Goal: Check status: Check status

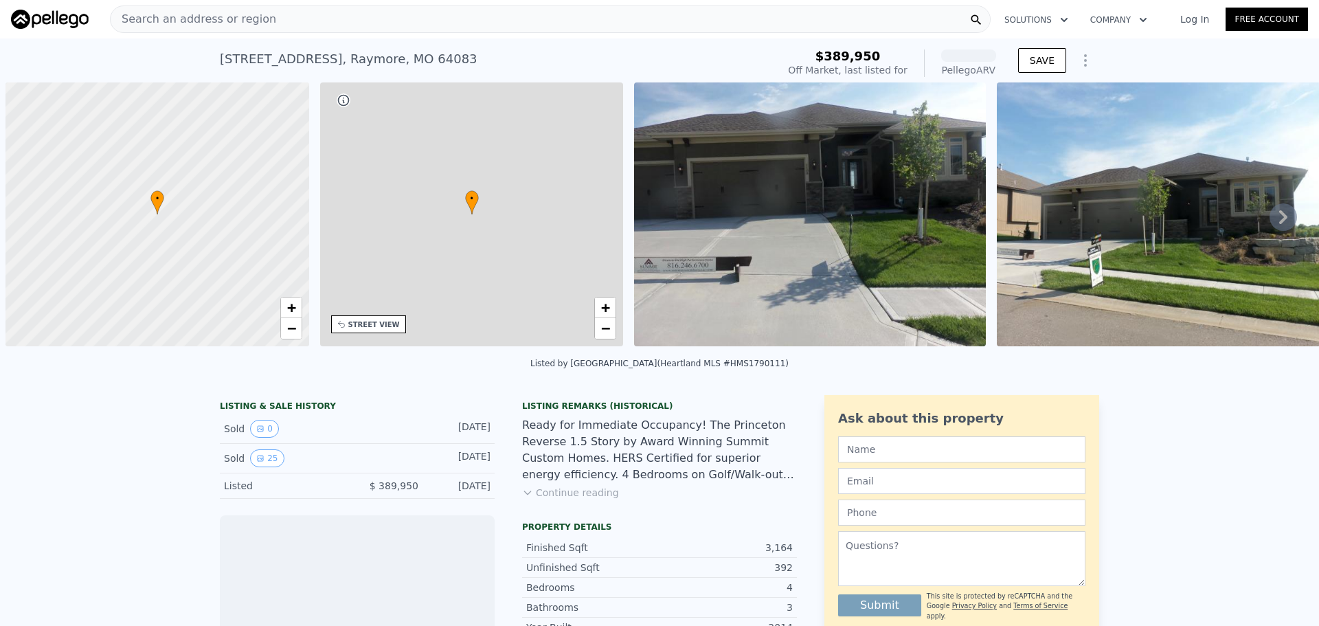
scroll to position [0, 5]
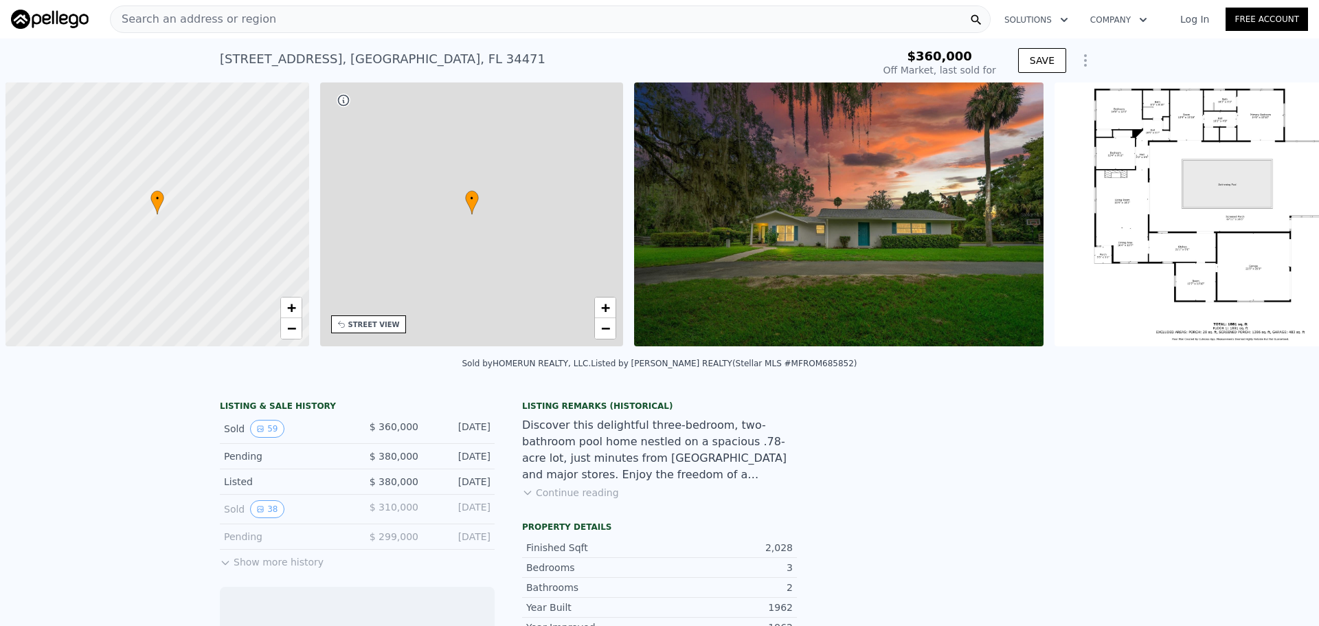
scroll to position [0, 5]
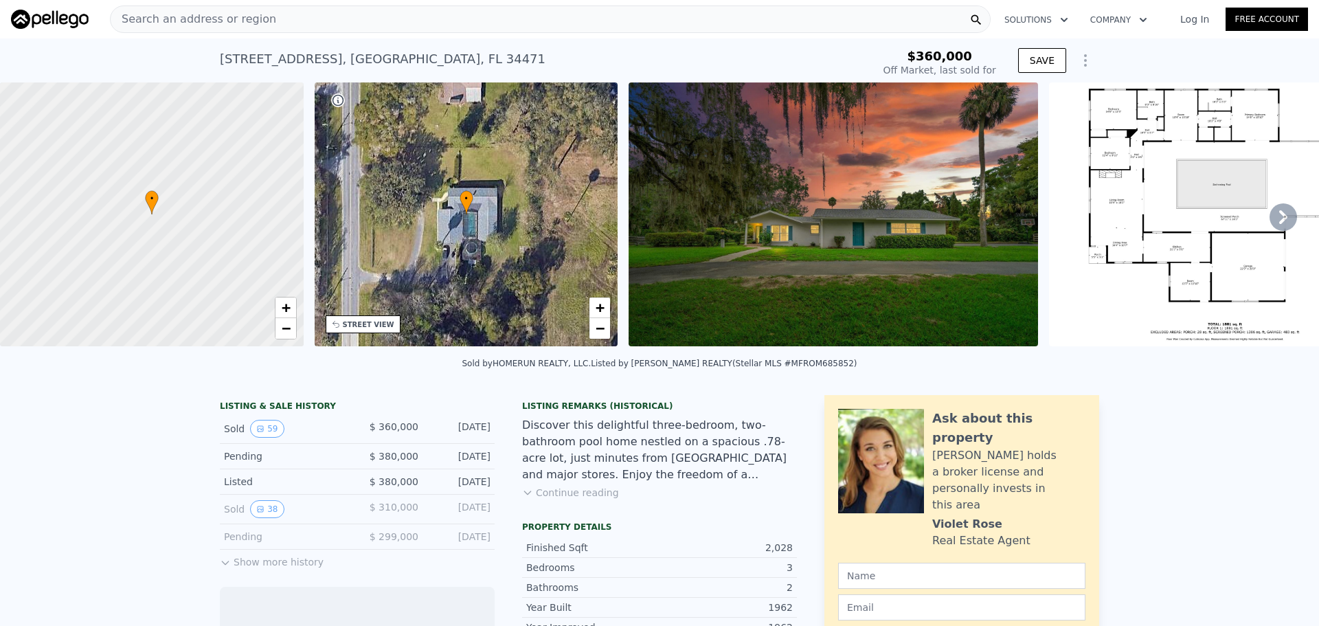
click at [1279, 220] on icon at bounding box center [1283, 217] width 8 height 14
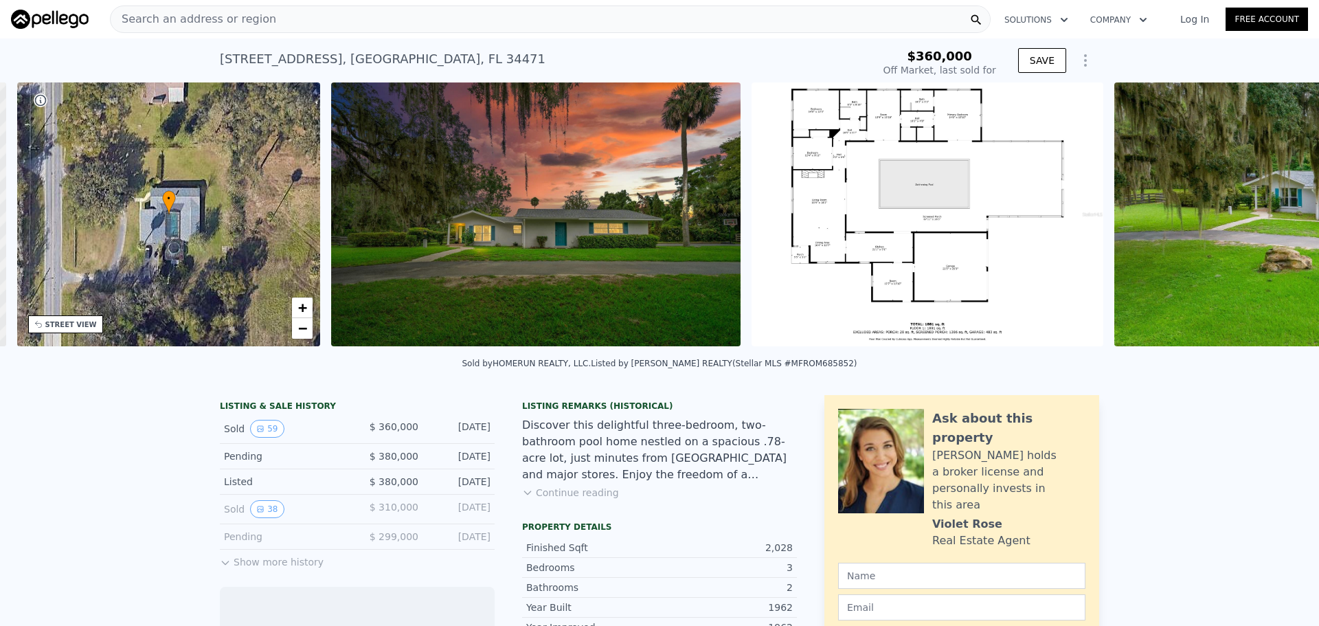
scroll to position [0, 320]
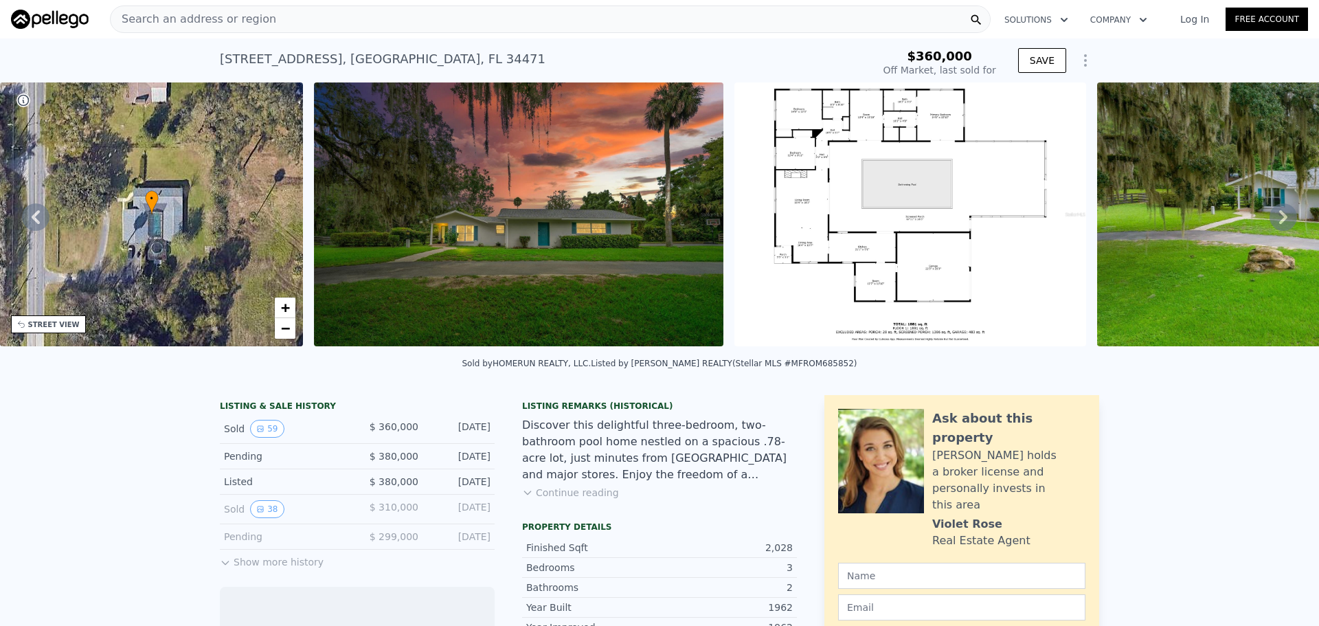
click at [1273, 220] on div "• + − • + − STREET VIEW Loading... SATELLITE VIEW" at bounding box center [659, 216] width 1319 height 269
click at [1279, 220] on icon at bounding box center [1283, 217] width 8 height 14
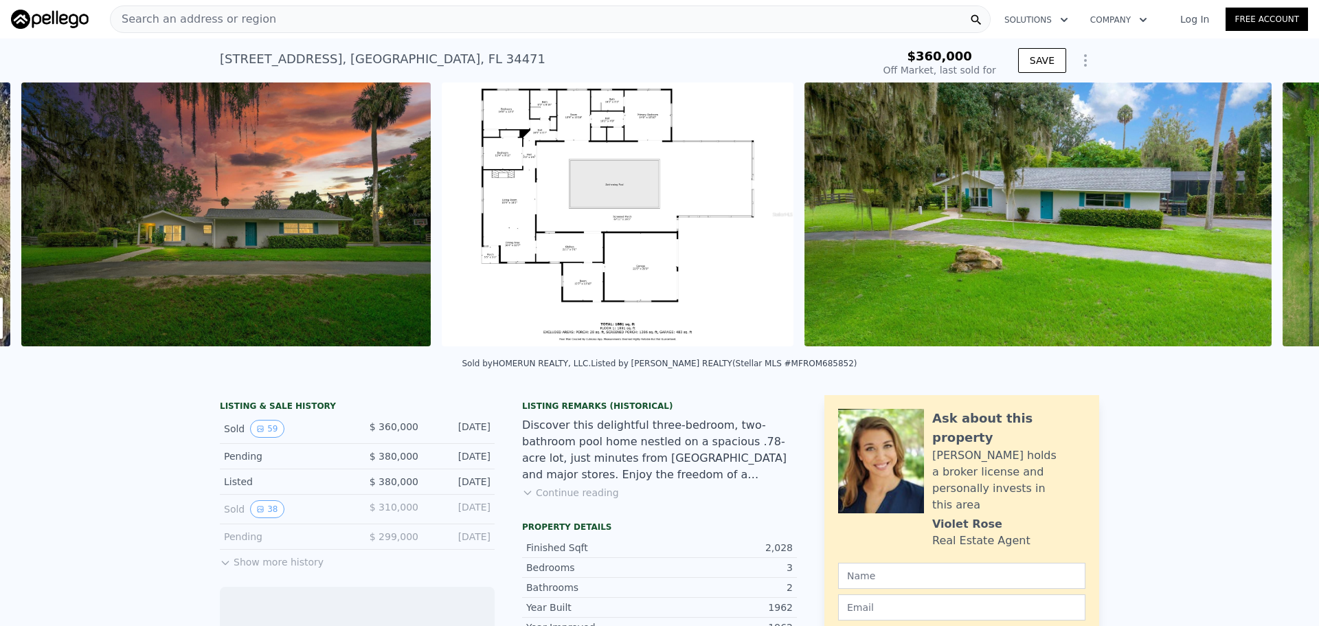
scroll to position [0, 628]
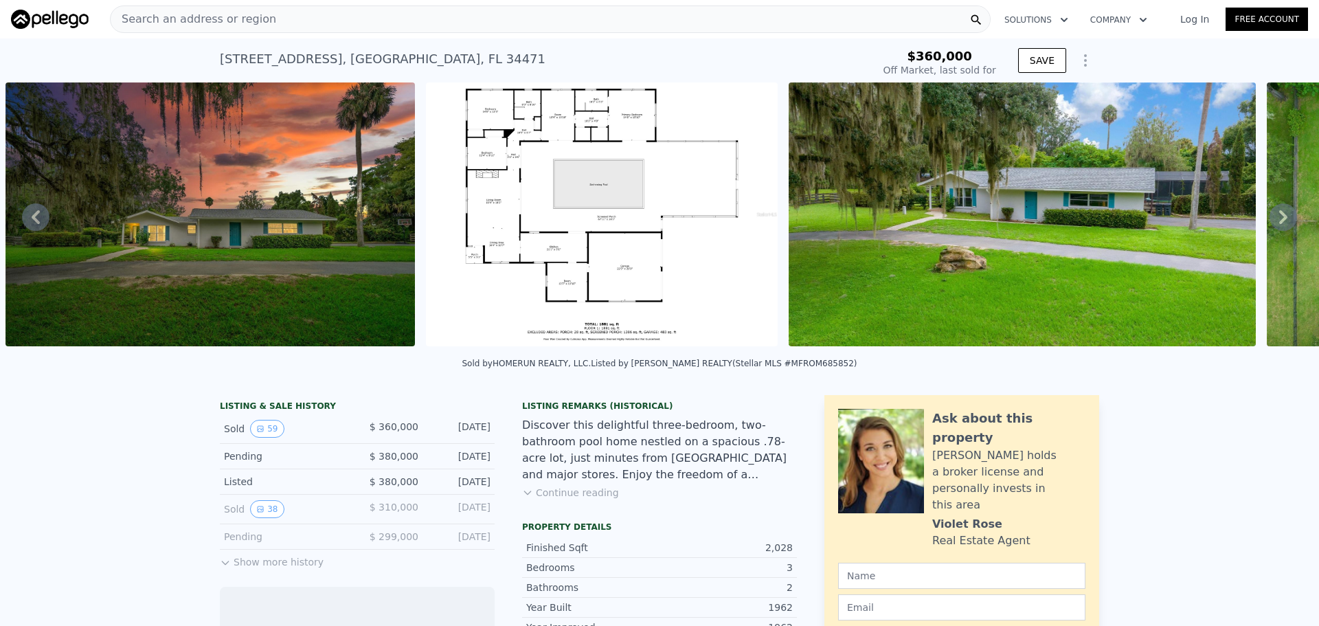
click at [1273, 220] on div "• + − • + − STREET VIEW Loading... SATELLITE VIEW" at bounding box center [659, 216] width 1319 height 269
click at [1279, 220] on icon at bounding box center [1283, 217] width 8 height 14
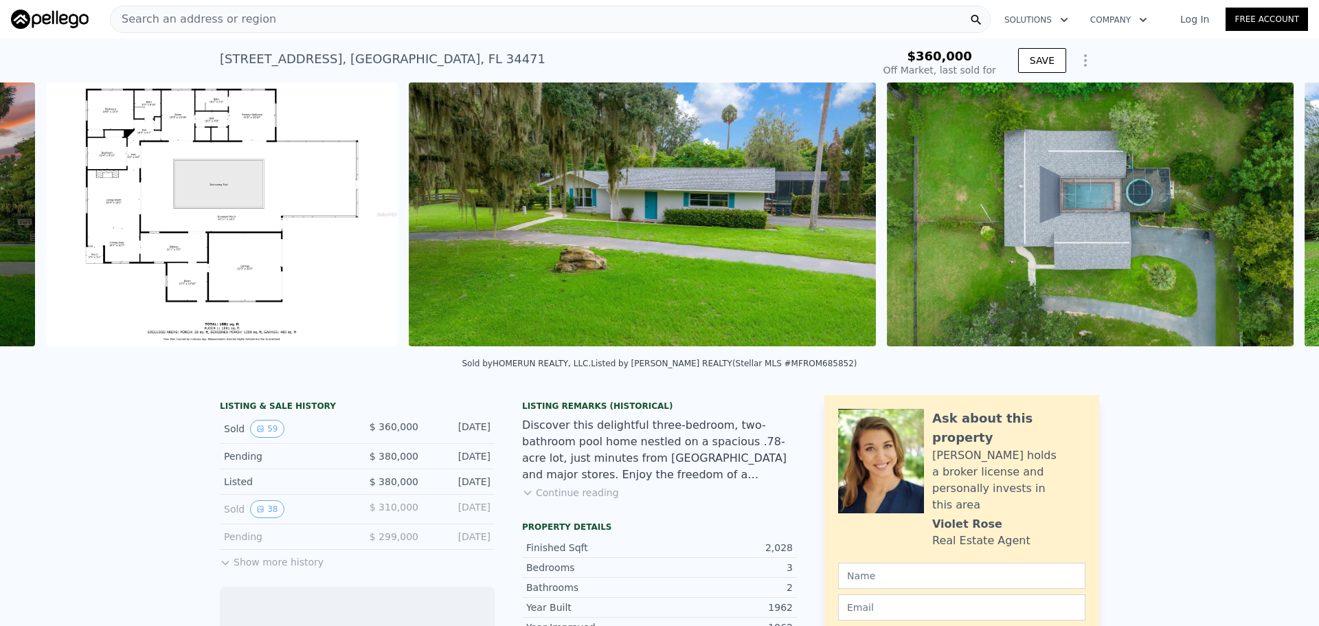
scroll to position [0, 1049]
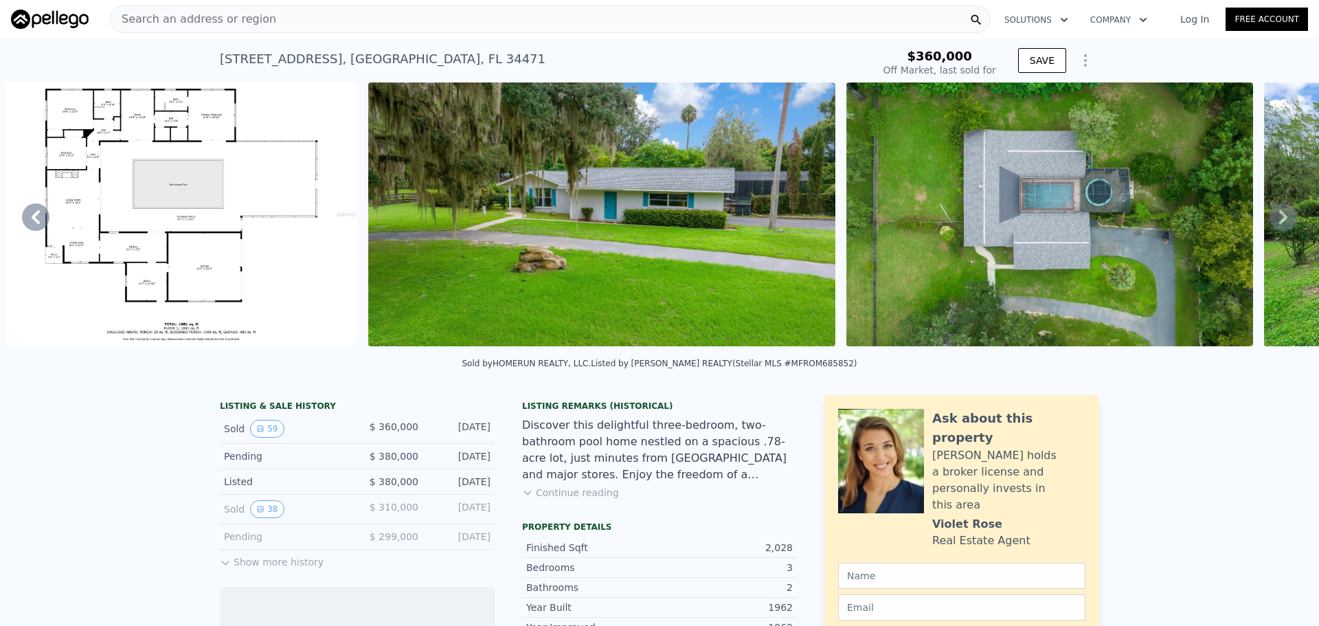
click at [1279, 220] on icon at bounding box center [1283, 217] width 8 height 14
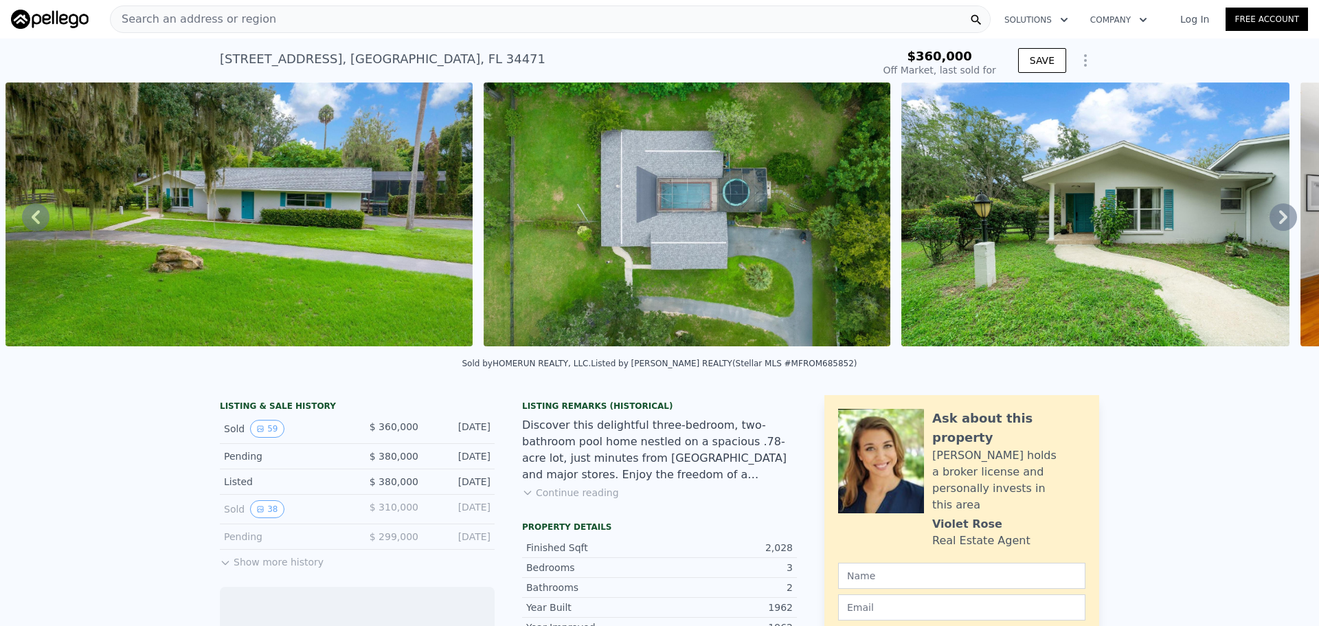
click at [1279, 220] on icon at bounding box center [1283, 217] width 8 height 14
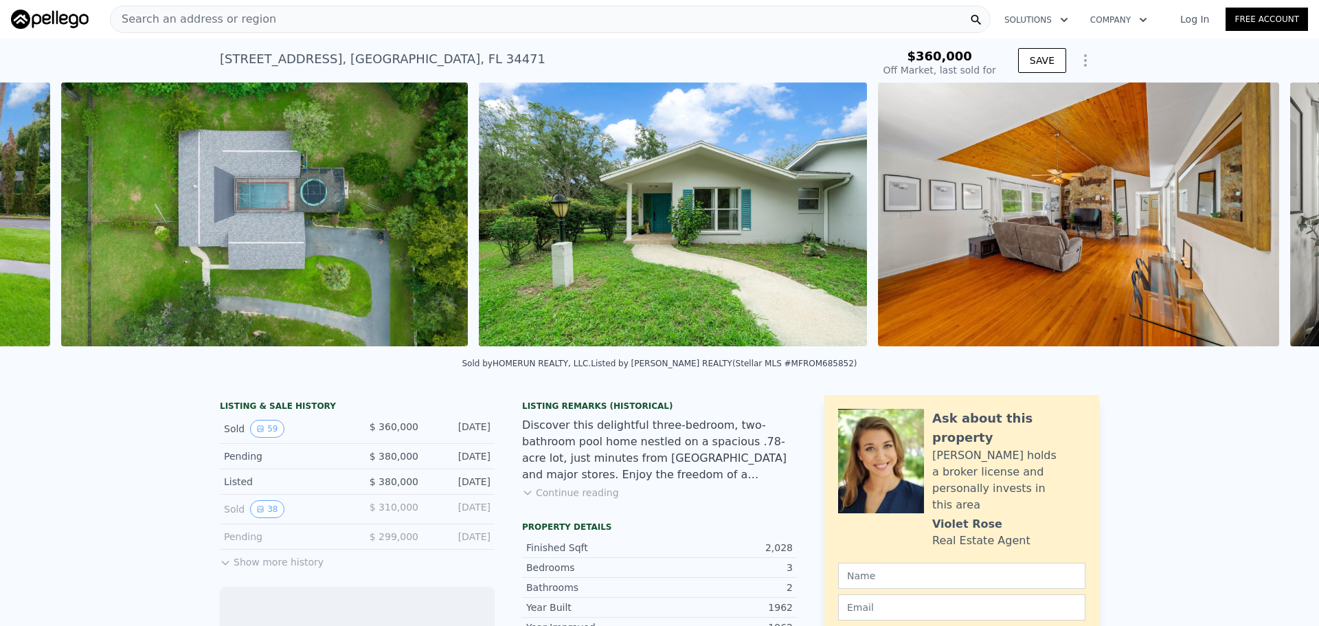
scroll to position [0, 1889]
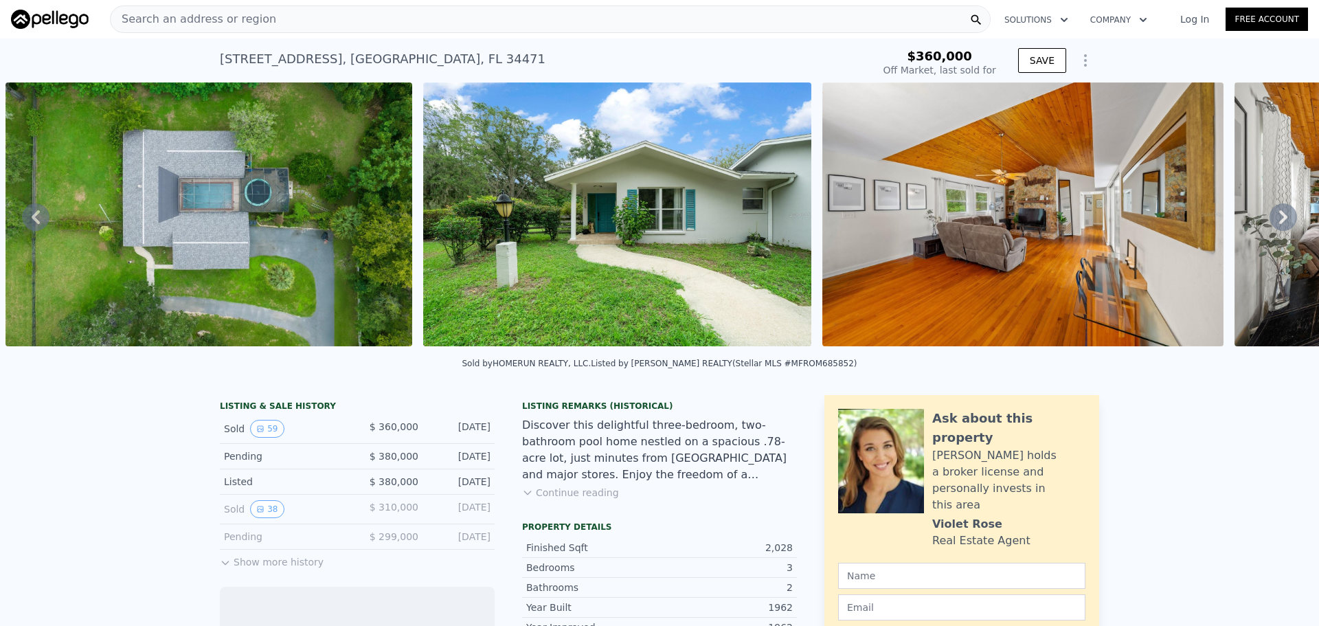
click at [1279, 220] on icon at bounding box center [1283, 217] width 8 height 14
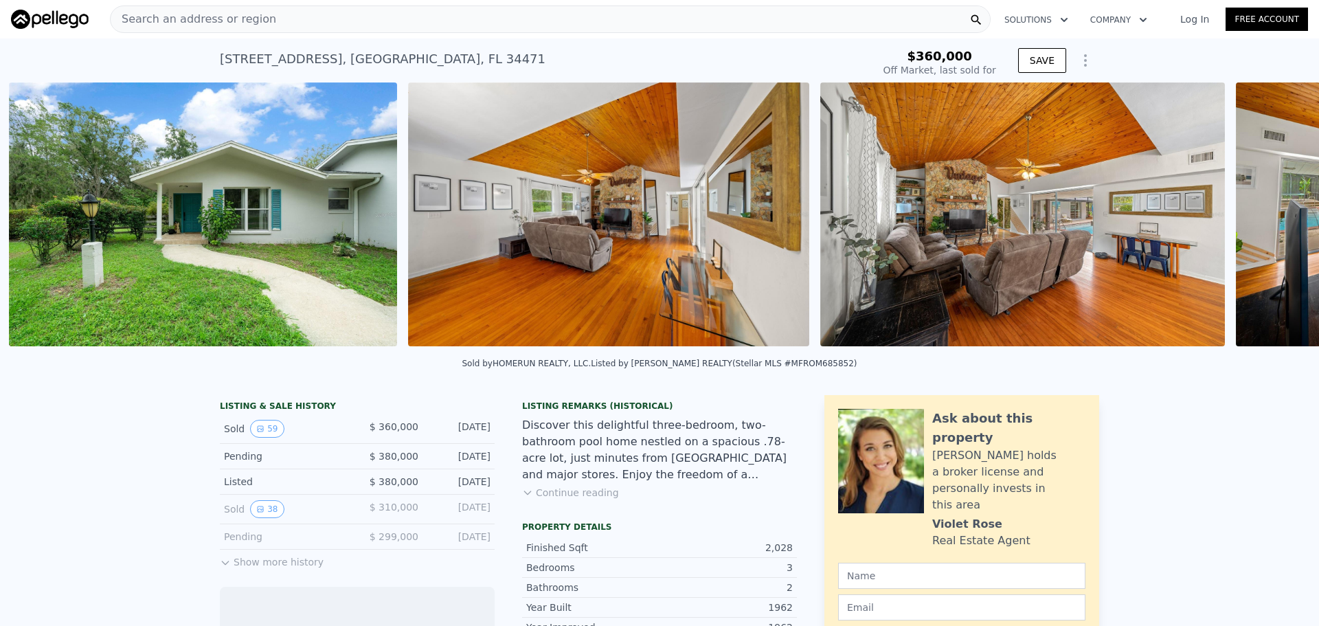
scroll to position [0, 2307]
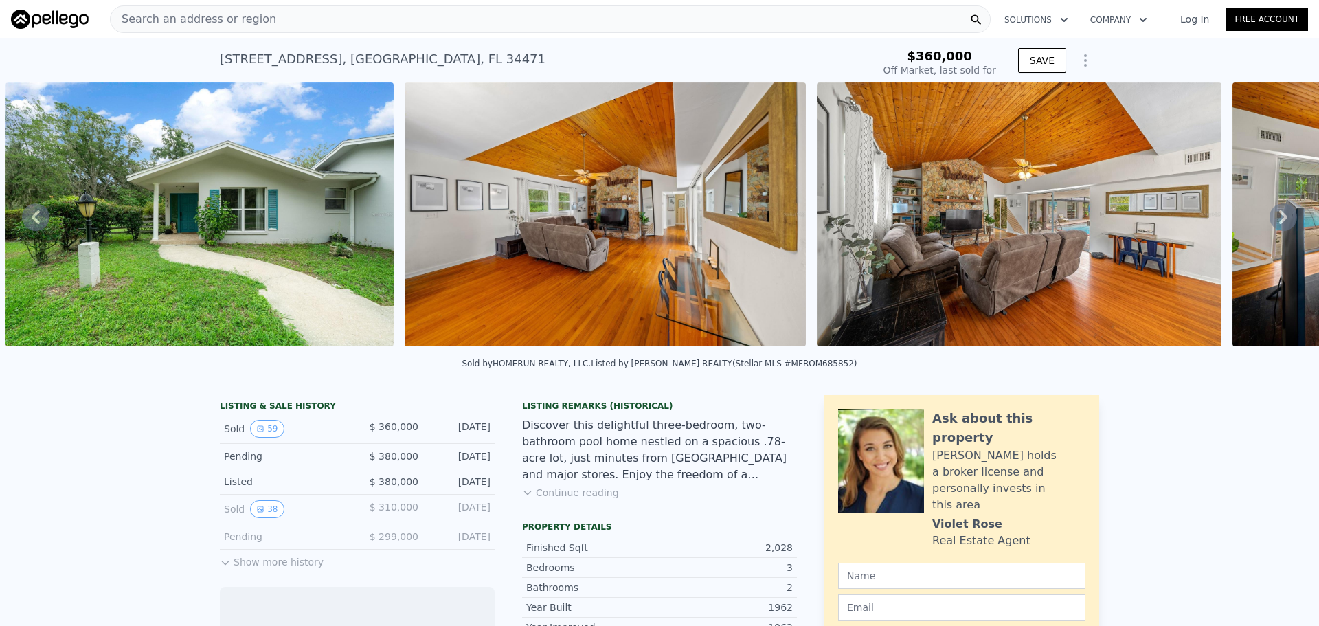
click at [1277, 220] on icon at bounding box center [1282, 216] width 27 height 27
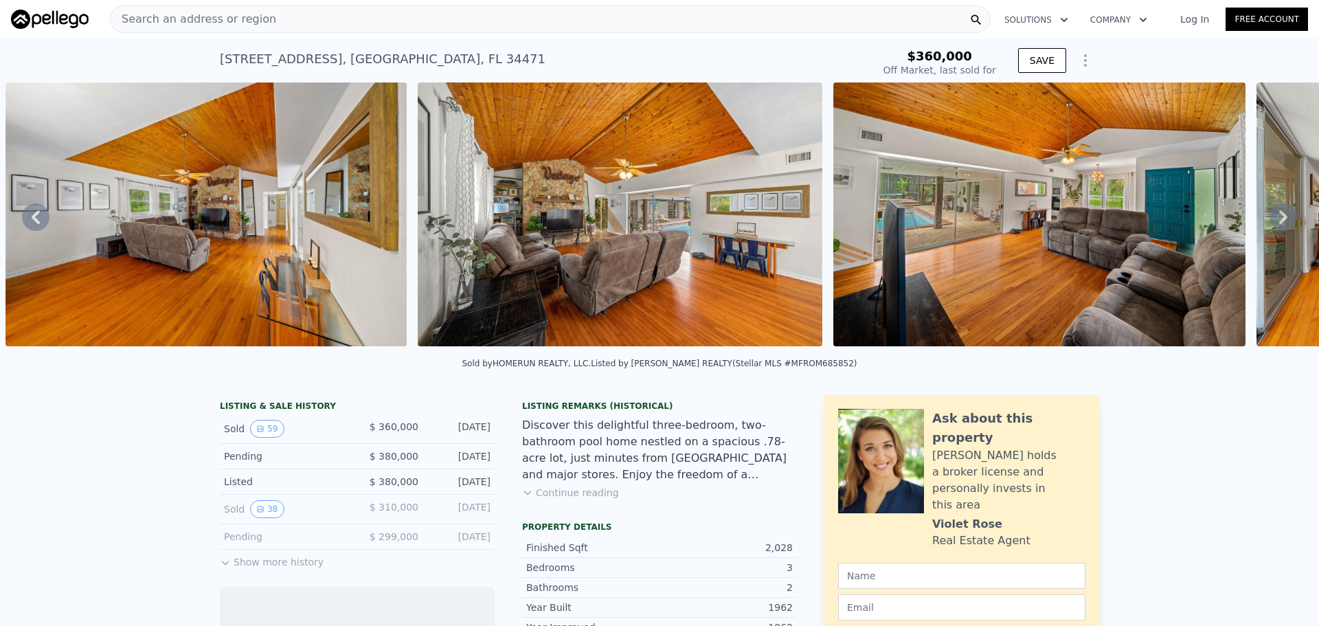
click at [1277, 220] on icon at bounding box center [1282, 216] width 27 height 27
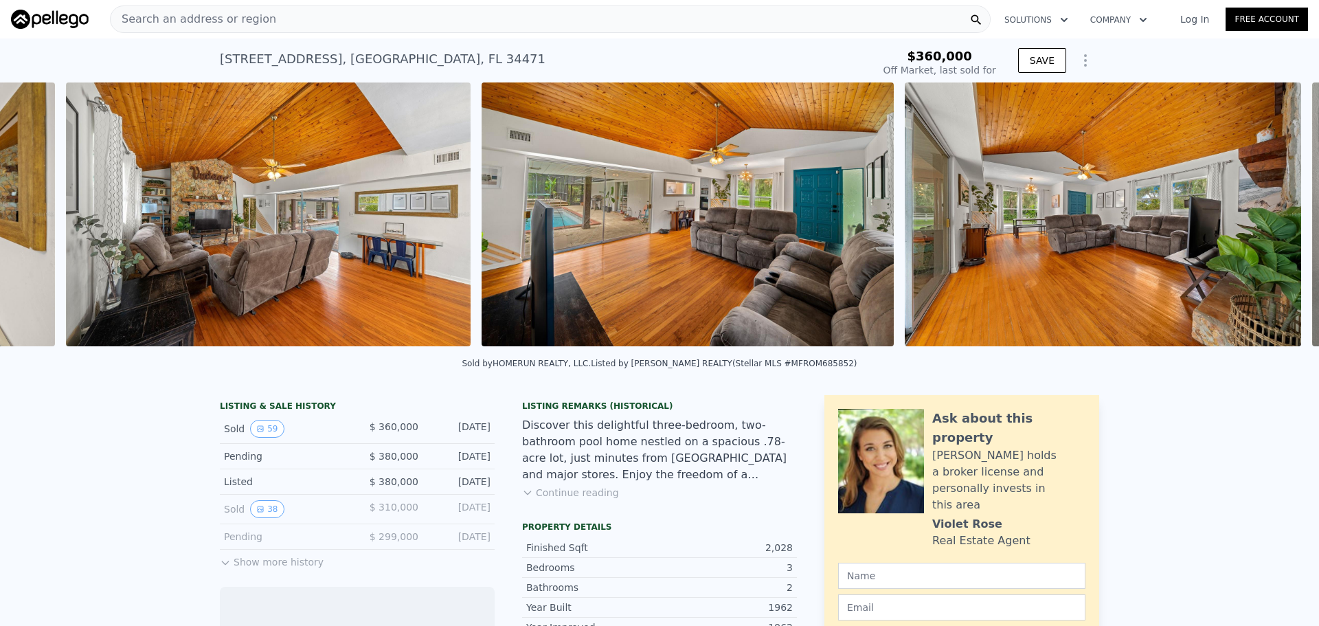
scroll to position [0, 3118]
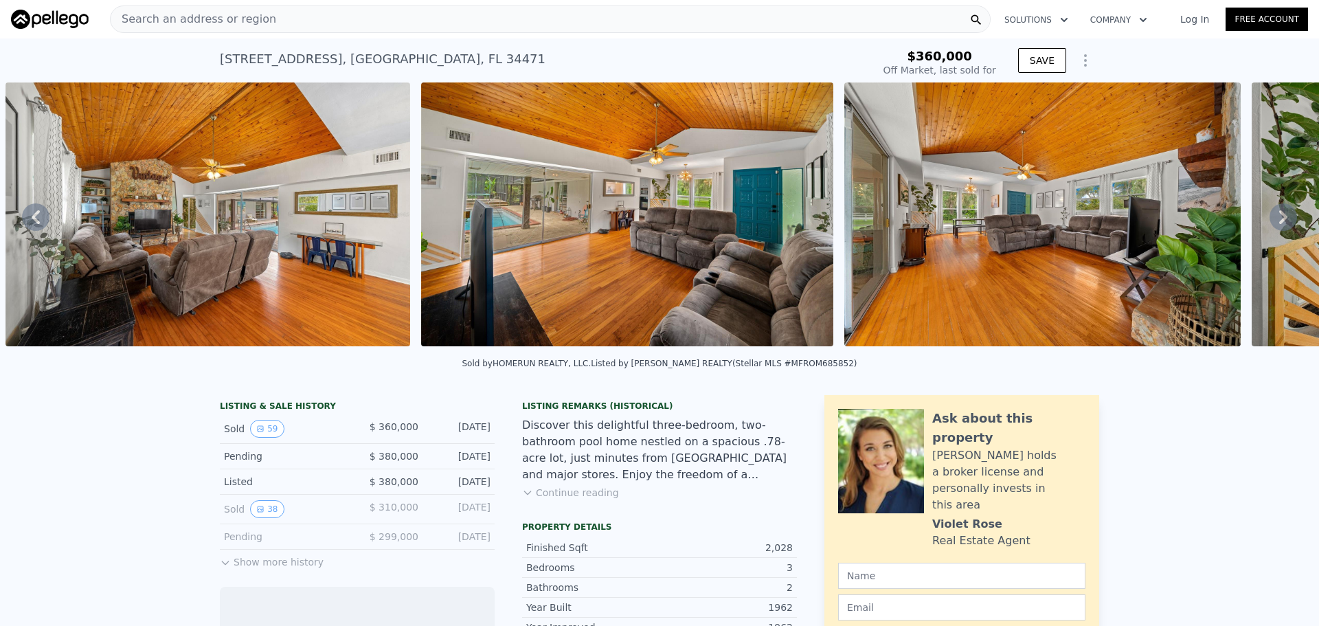
click at [1277, 220] on icon at bounding box center [1282, 216] width 27 height 27
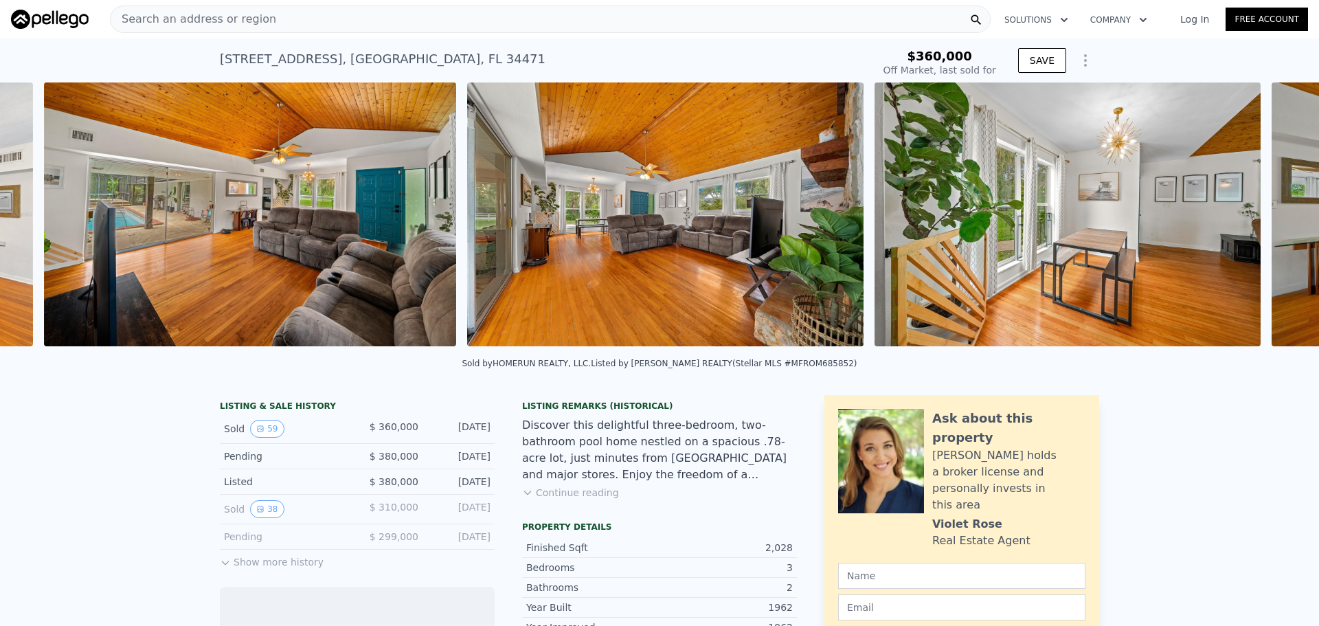
scroll to position [0, 3533]
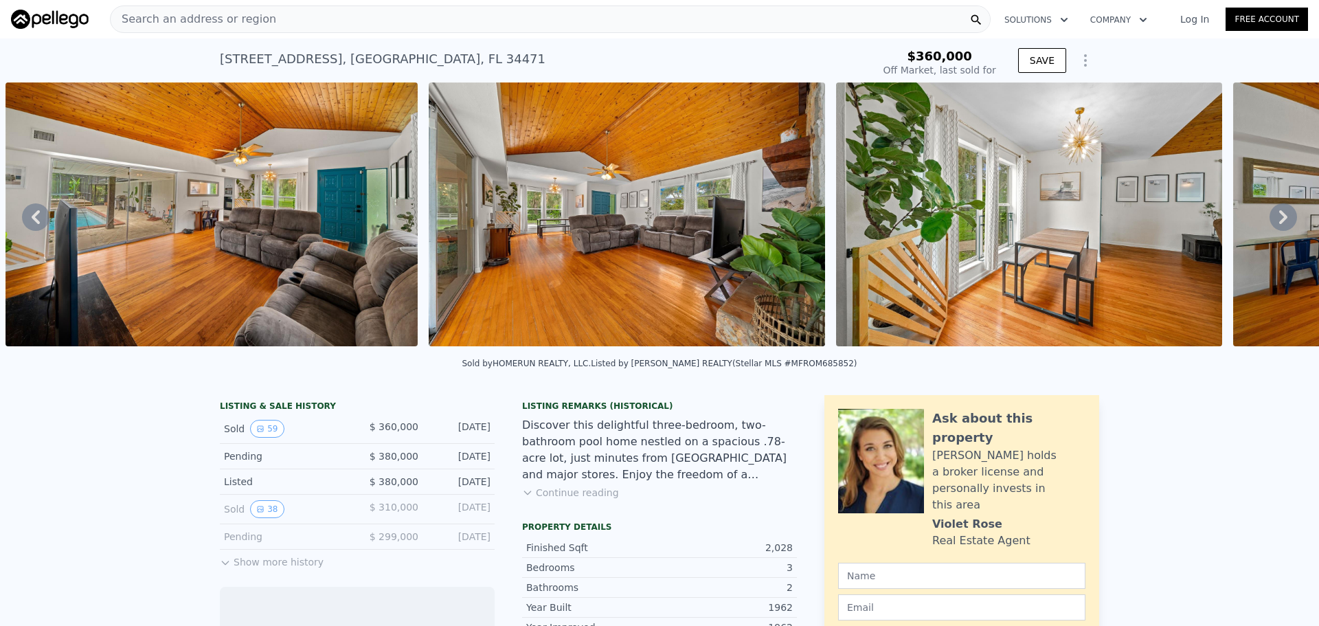
click at [1277, 220] on icon at bounding box center [1282, 216] width 27 height 27
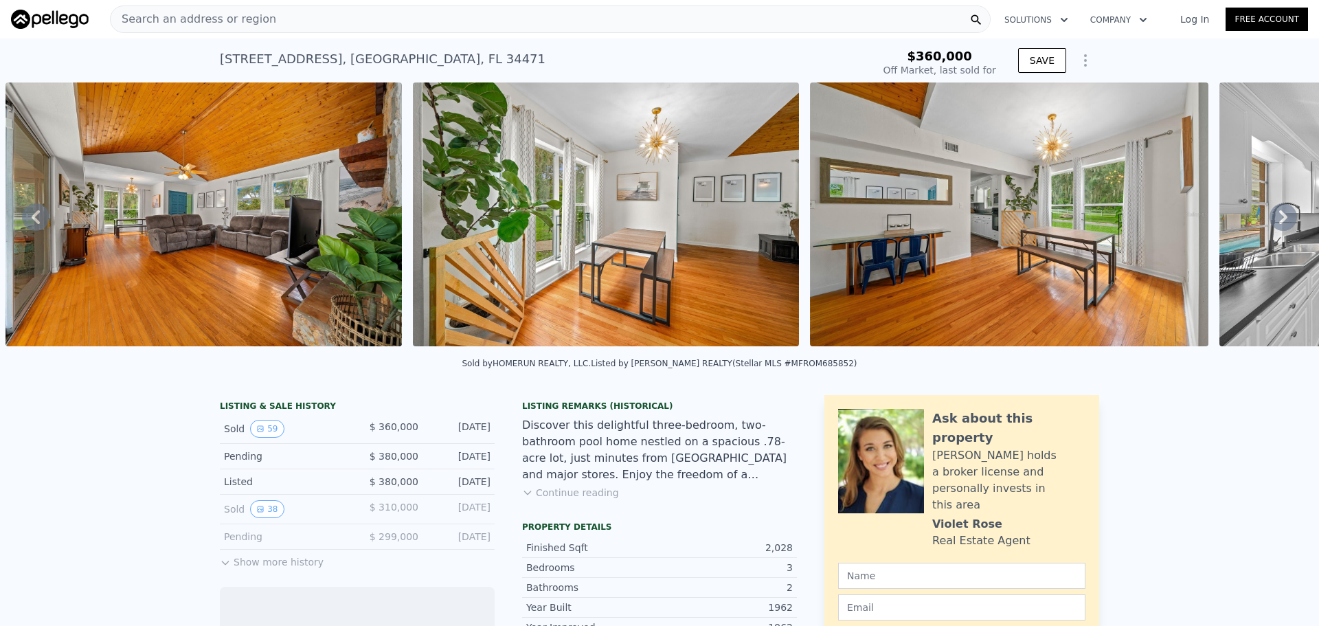
click at [1277, 220] on icon at bounding box center [1282, 216] width 27 height 27
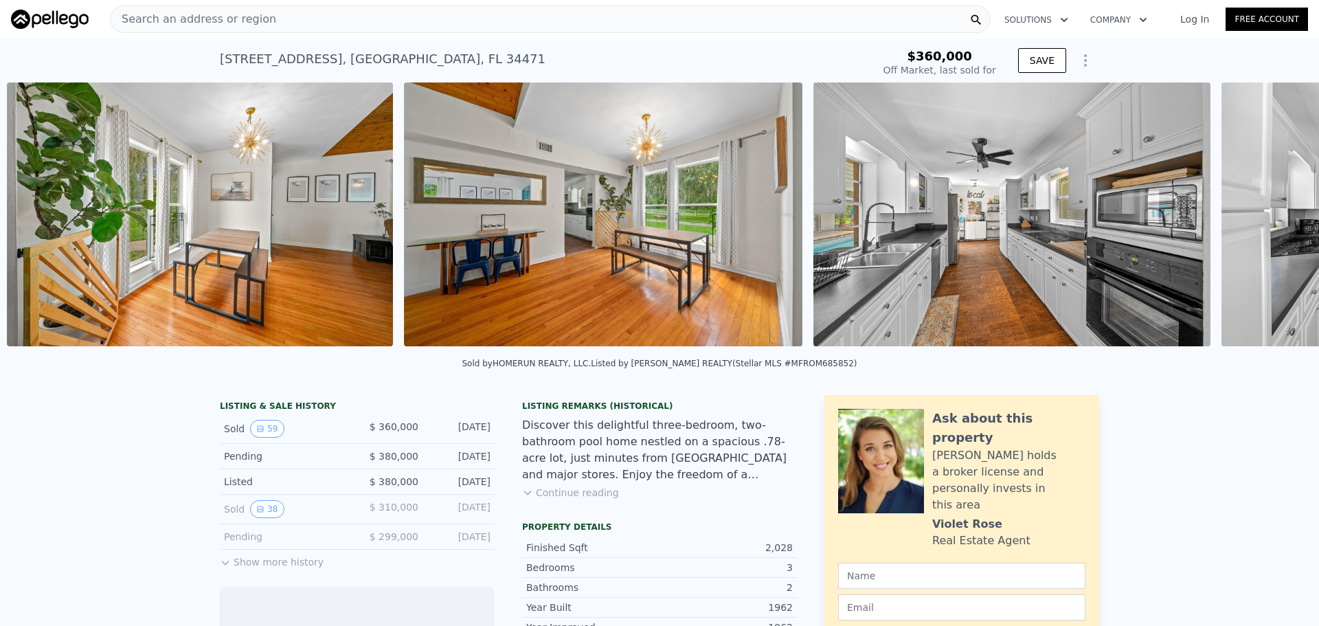
scroll to position [0, 4363]
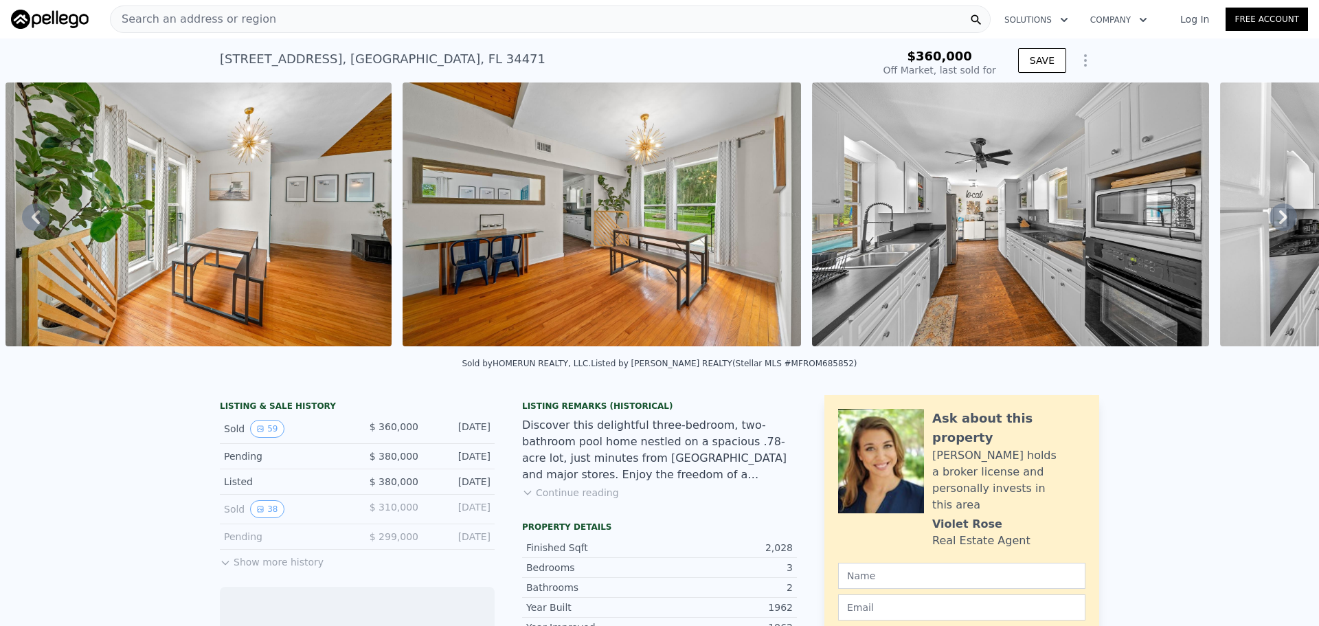
click at [1277, 220] on icon at bounding box center [1282, 216] width 27 height 27
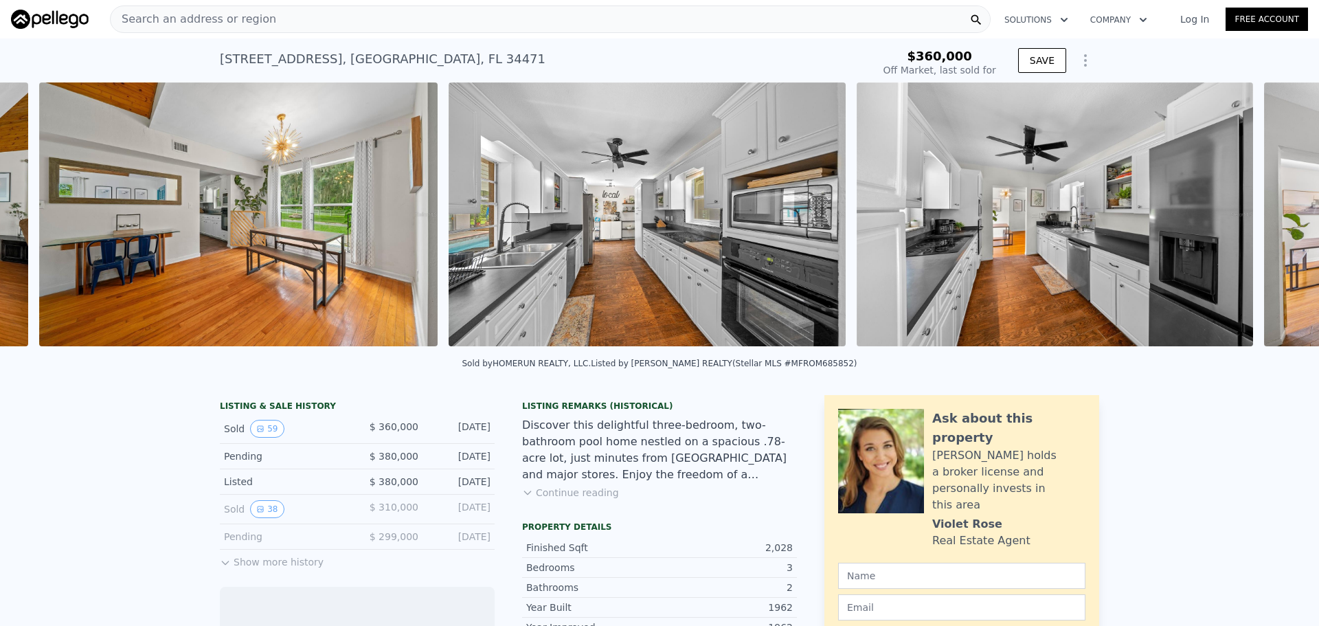
scroll to position [0, 4760]
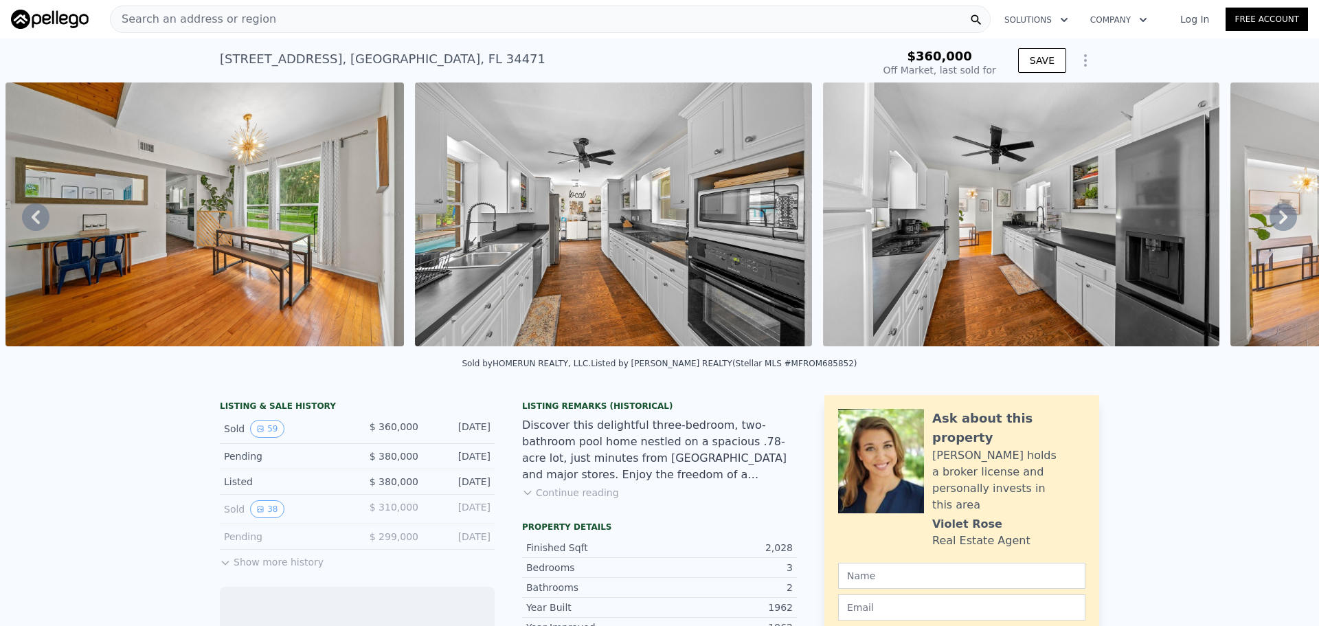
click at [1276, 225] on icon at bounding box center [1282, 216] width 27 height 27
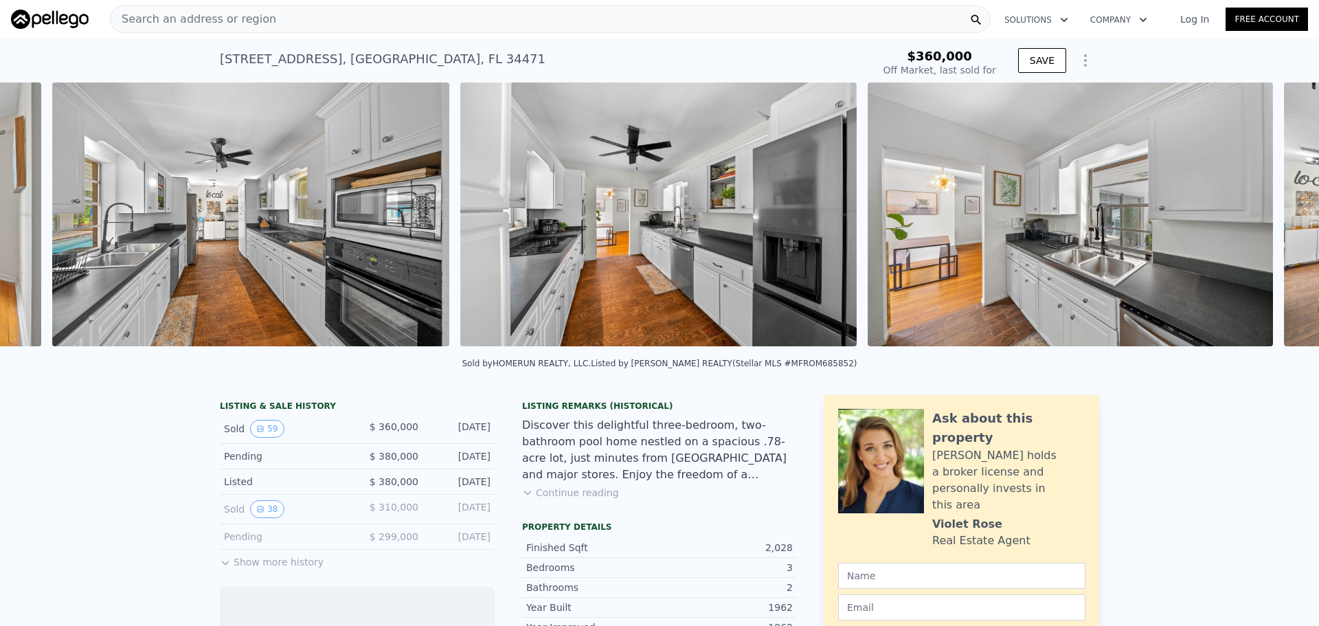
scroll to position [0, 5170]
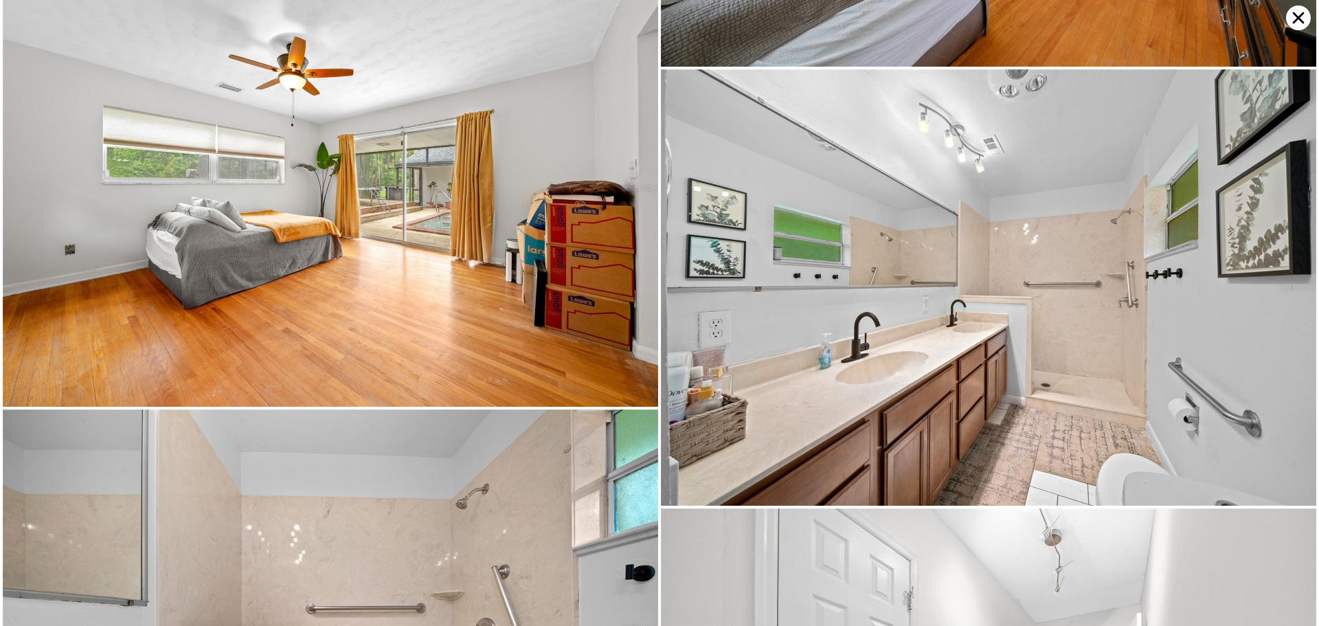
scroll to position [4815, 0]
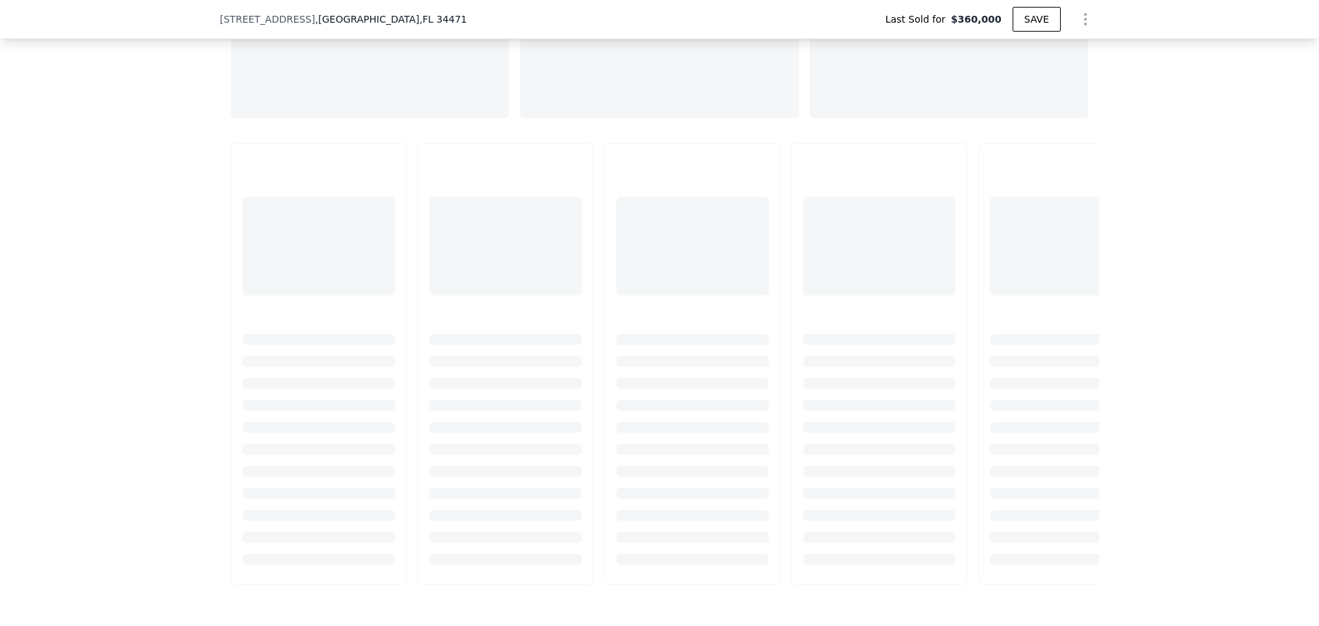
scroll to position [1437, 0]
